Goal: Download file/media

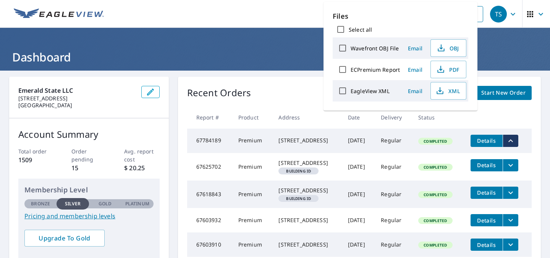
scroll to position [36, 13]
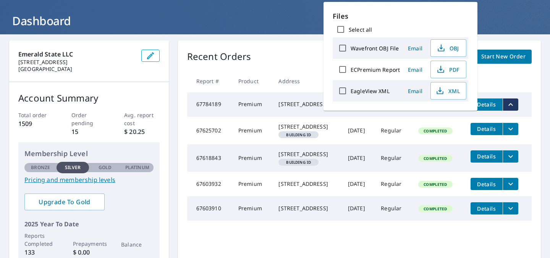
click at [304, 52] on div "Recent Orders View All Orders Start New Order" at bounding box center [359, 57] width 344 height 14
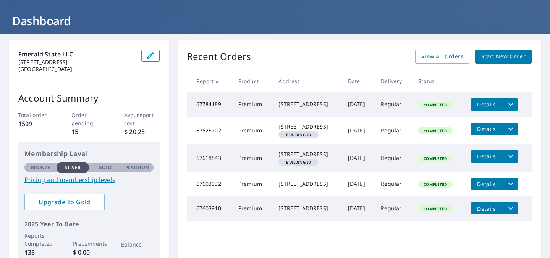
click at [515, 109] on icon "filesDropdownBtn-67784189" at bounding box center [510, 104] width 9 height 9
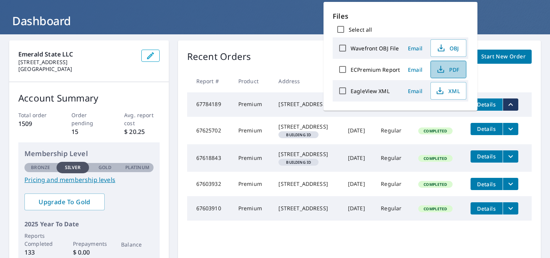
click at [460, 74] on span "PDF" at bounding box center [447, 69] width 24 height 9
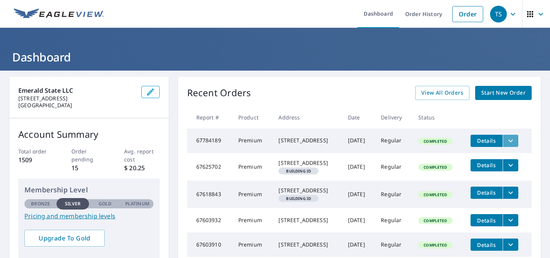
click at [515, 145] on icon "filesDropdownBtn-67784189" at bounding box center [510, 140] width 9 height 9
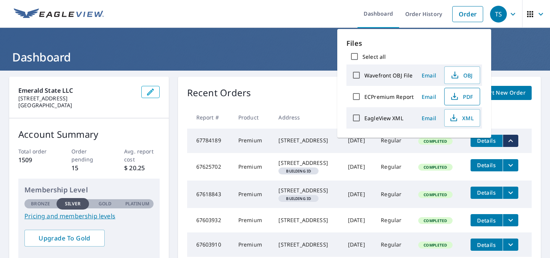
click at [470, 101] on span "PDF" at bounding box center [461, 96] width 24 height 9
